Goal: Task Accomplishment & Management: Use online tool/utility

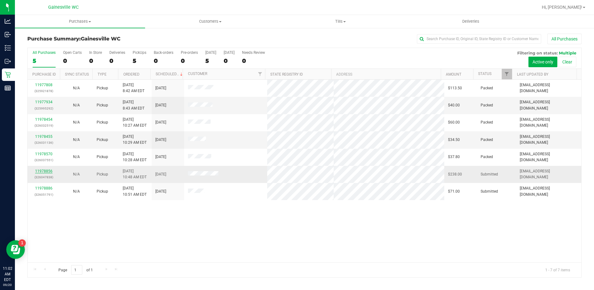
click at [40, 171] on link "11978856" at bounding box center [43, 171] width 17 height 4
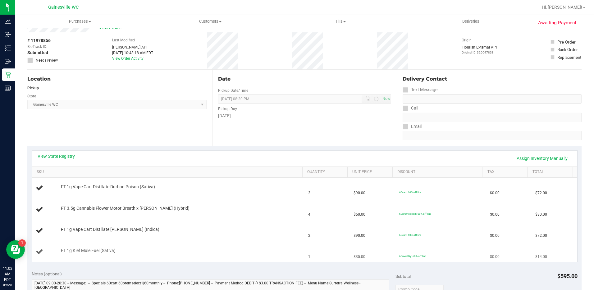
scroll to position [155, 0]
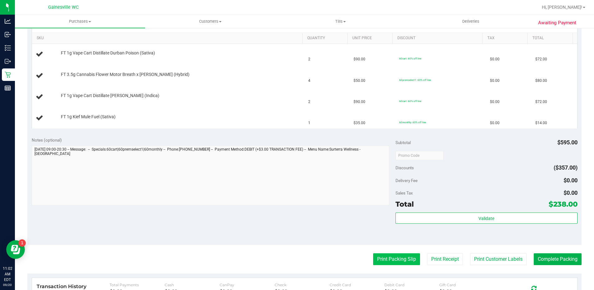
click at [385, 259] on button "Print Packing Slip" at bounding box center [396, 259] width 47 height 12
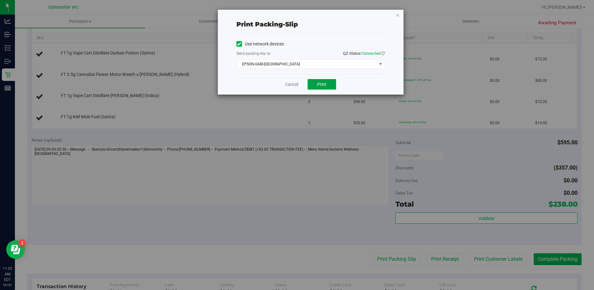
click at [329, 84] on button "Print" at bounding box center [322, 84] width 29 height 11
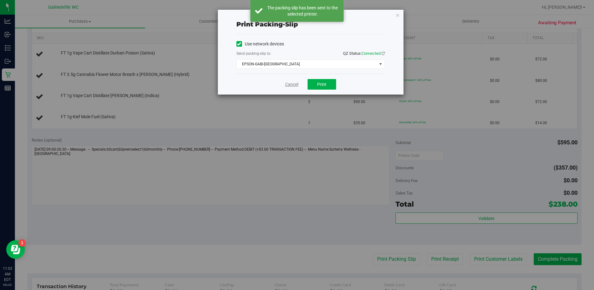
click at [289, 84] on link "Cancel" at bounding box center [291, 84] width 13 height 7
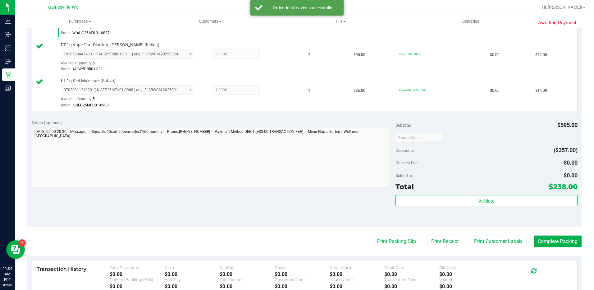
scroll to position [249, 0]
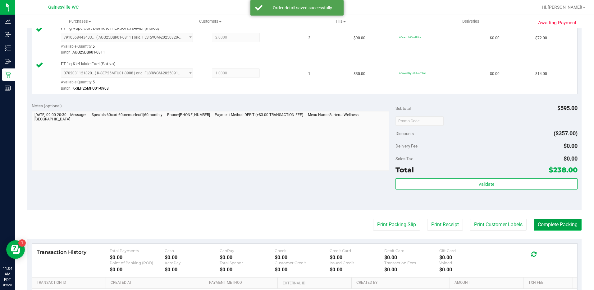
click at [548, 223] on button "Complete Packing" at bounding box center [558, 225] width 48 height 12
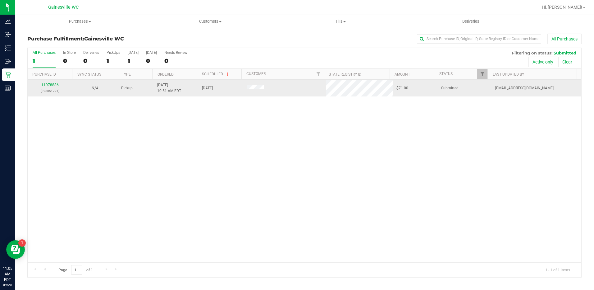
click at [50, 84] on link "11978886" at bounding box center [49, 85] width 17 height 4
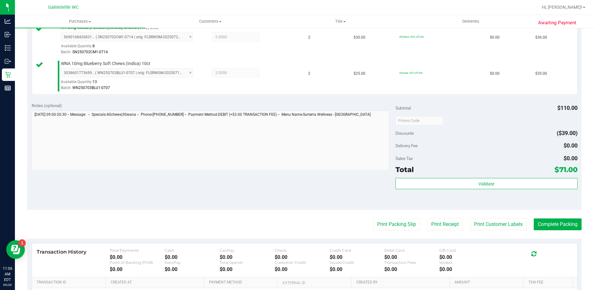
scroll to position [186, 0]
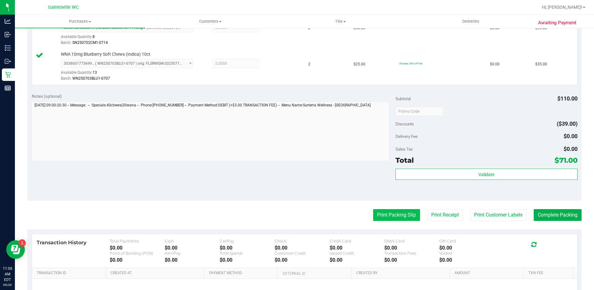
click at [393, 221] on button "Print Packing Slip" at bounding box center [396, 215] width 47 height 12
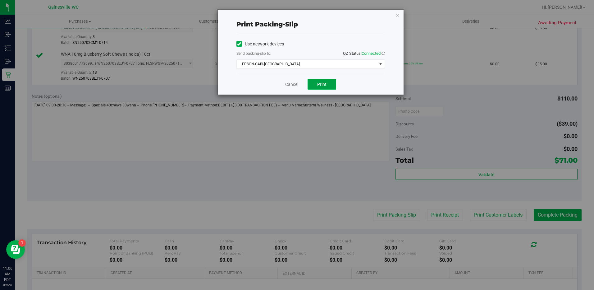
click at [324, 86] on span "Print" at bounding box center [321, 84] width 9 height 5
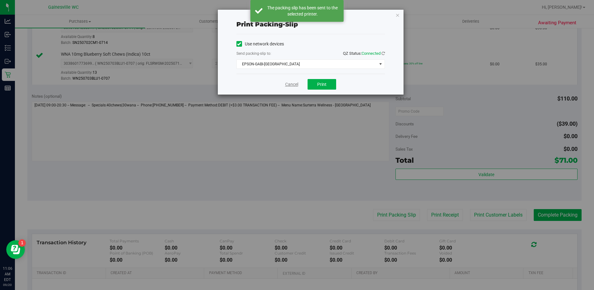
click at [293, 82] on link "Cancel" at bounding box center [291, 84] width 13 height 7
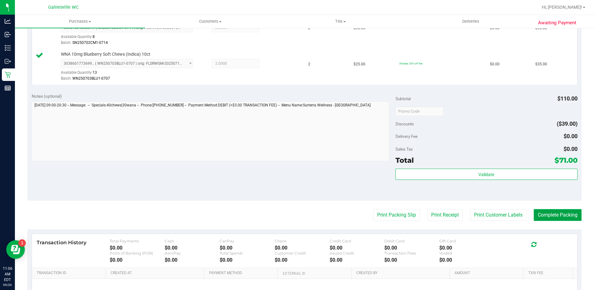
click at [558, 216] on button "Complete Packing" at bounding box center [558, 215] width 48 height 12
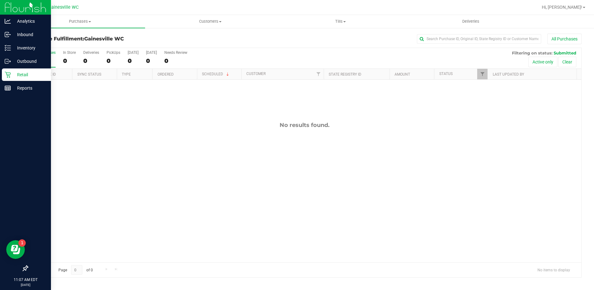
click at [22, 72] on p "Retail" at bounding box center [29, 74] width 37 height 7
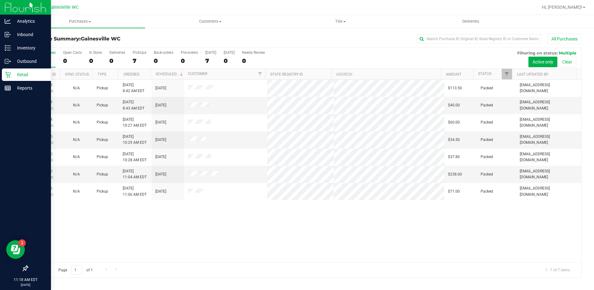
click at [0, 231] on html "Analytics Inbound Inventory Outbound Retail Reports 11:18 AM EDT [DATE] 09/20 G…" at bounding box center [297, 145] width 594 height 290
